Goal: Navigation & Orientation: Find specific page/section

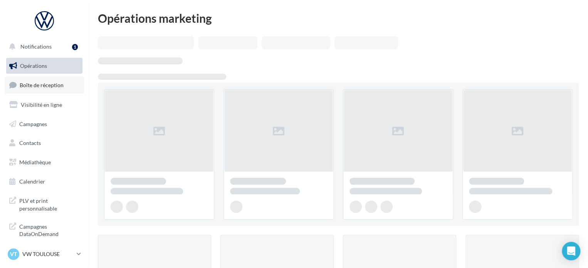
click at [43, 89] on link "Boîte de réception" at bounding box center [44, 85] width 79 height 17
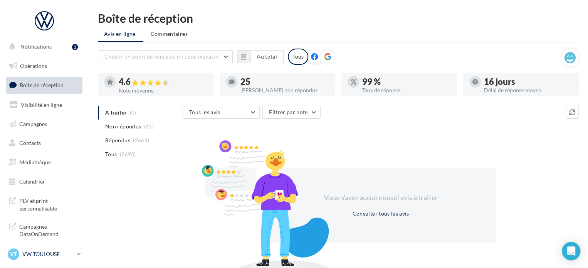
click at [46, 256] on p "VW TOULOUSE" at bounding box center [47, 254] width 51 height 8
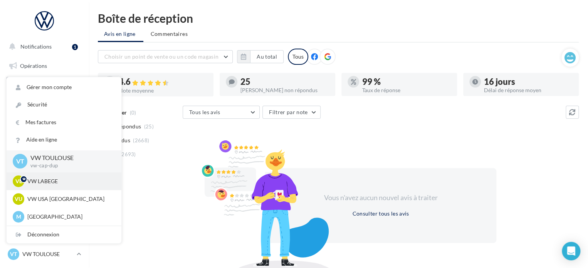
click at [54, 188] on div "VL VW LABEGE vw-lab-dup" at bounding box center [64, 181] width 115 height 18
click at [47, 183] on p "VW LABEGE" at bounding box center [69, 181] width 85 height 8
